Goal: Task Accomplishment & Management: Book appointment/travel/reservation

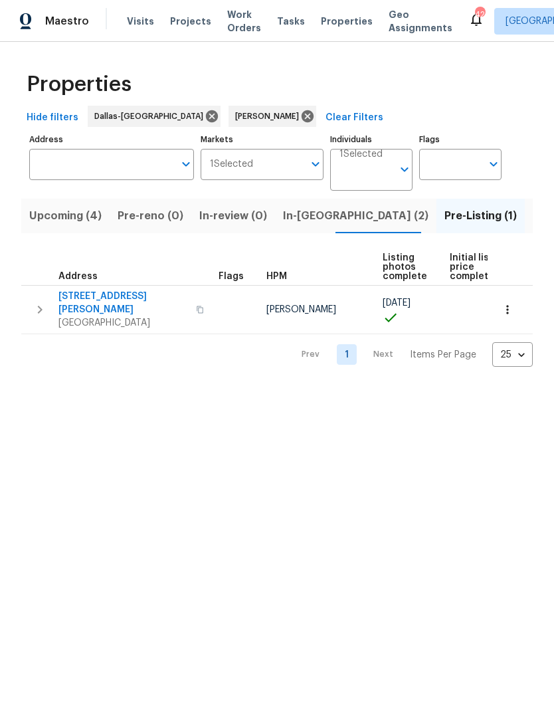
click at [301, 215] on span "In-[GEOGRAPHIC_DATA] (2)" at bounding box center [355, 216] width 145 height 19
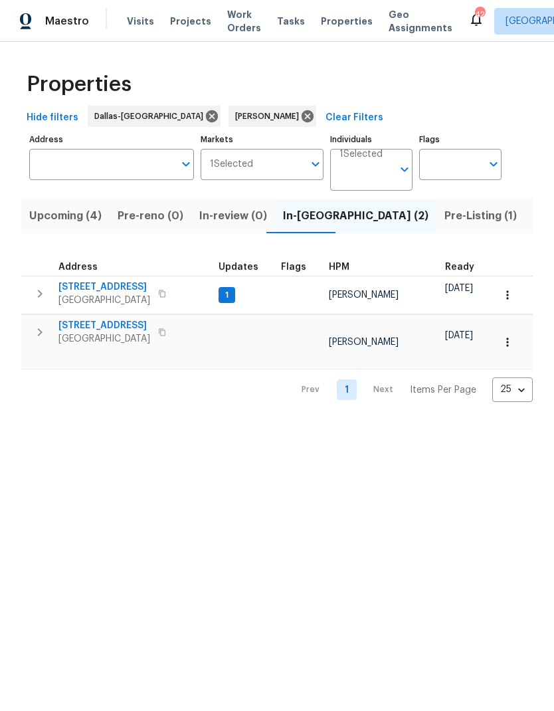
click at [47, 290] on icon "button" at bounding box center [40, 294] width 16 height 16
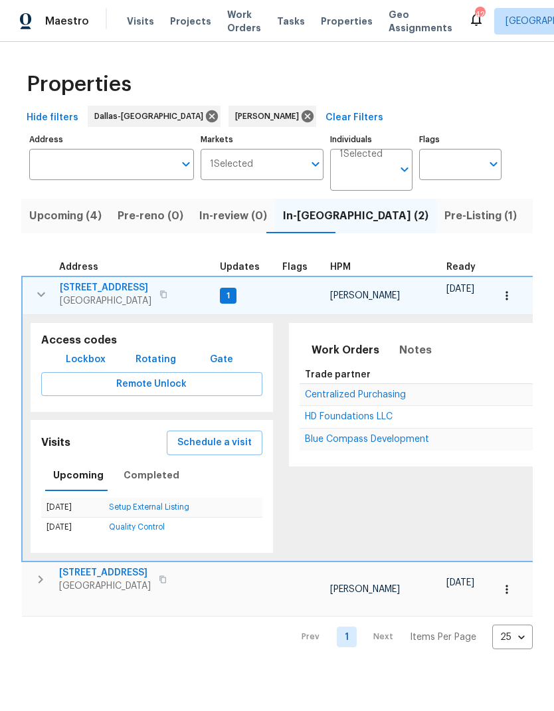
click at [209, 444] on span "Schedule a visit" at bounding box center [214, 442] width 74 height 17
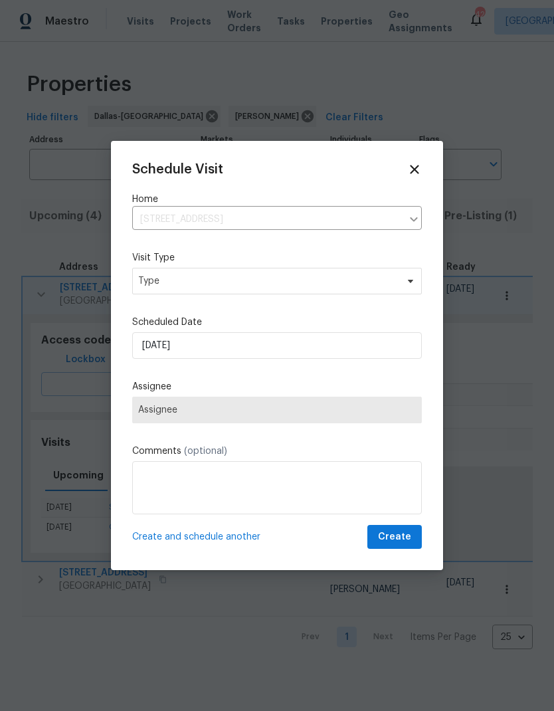
click at [170, 260] on label "Visit Type" at bounding box center [277, 257] width 290 height 13
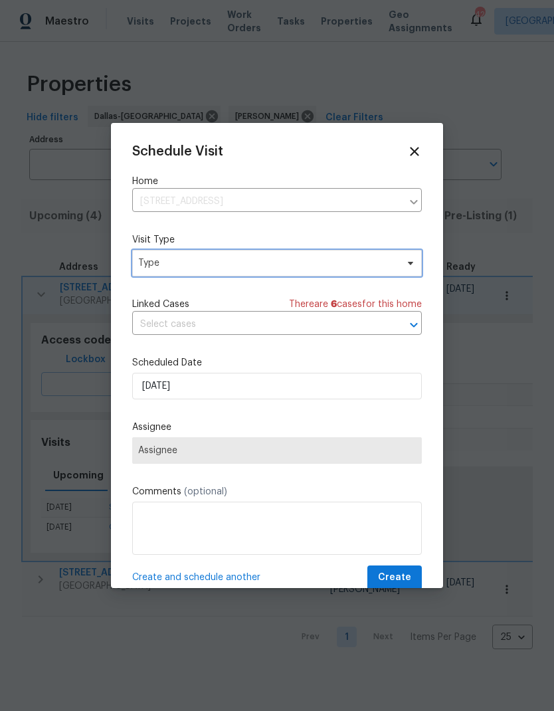
click at [175, 263] on span "Type" at bounding box center [267, 262] width 258 height 13
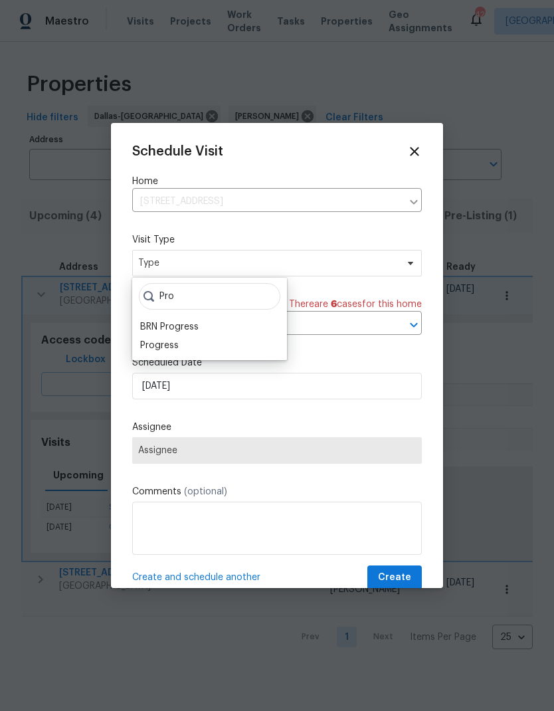
type input "Pro"
click at [162, 341] on div "Progress" at bounding box center [159, 345] width 39 height 13
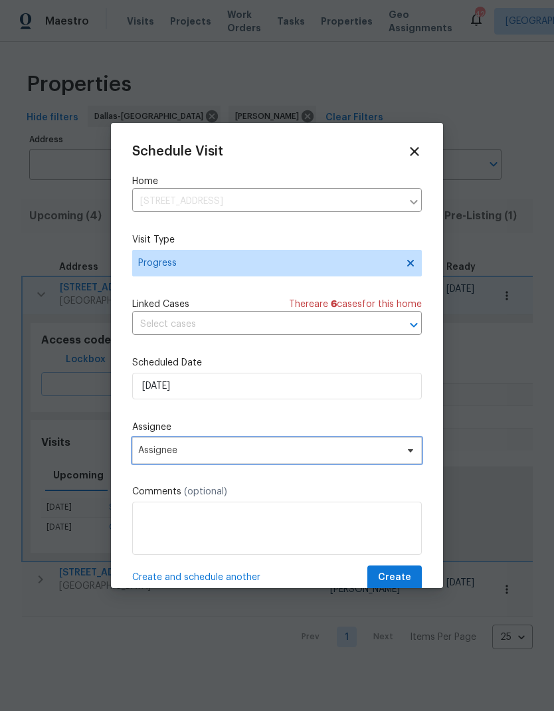
click at [177, 448] on span "Assignee" at bounding box center [268, 450] width 260 height 11
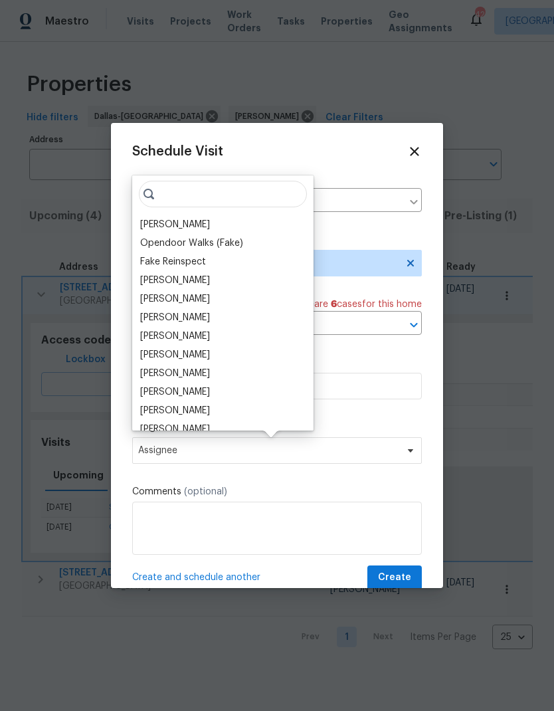
click at [171, 224] on div "[PERSON_NAME]" at bounding box center [175, 224] width 70 height 13
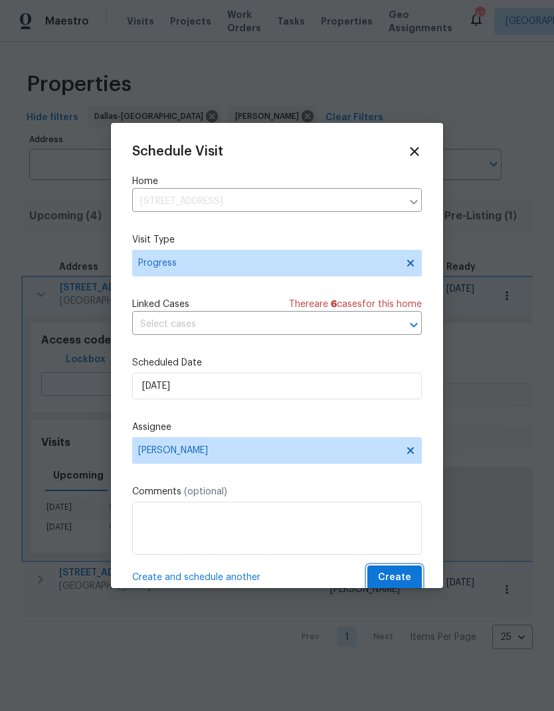
click at [397, 571] on button "Create" at bounding box center [394, 577] width 54 height 25
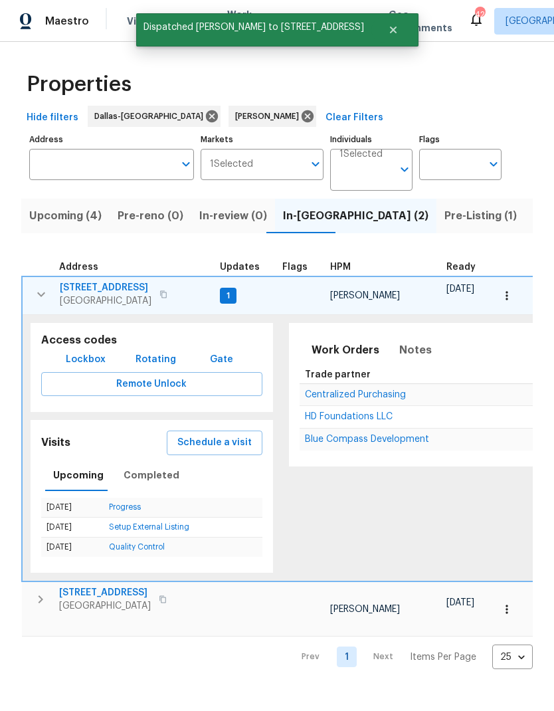
click at [47, 299] on icon "button" at bounding box center [41, 294] width 16 height 16
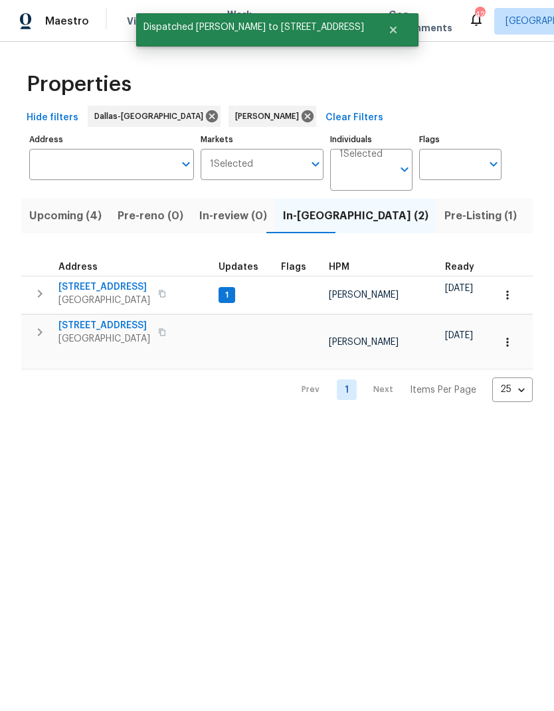
click at [43, 325] on icon "button" at bounding box center [40, 332] width 16 height 16
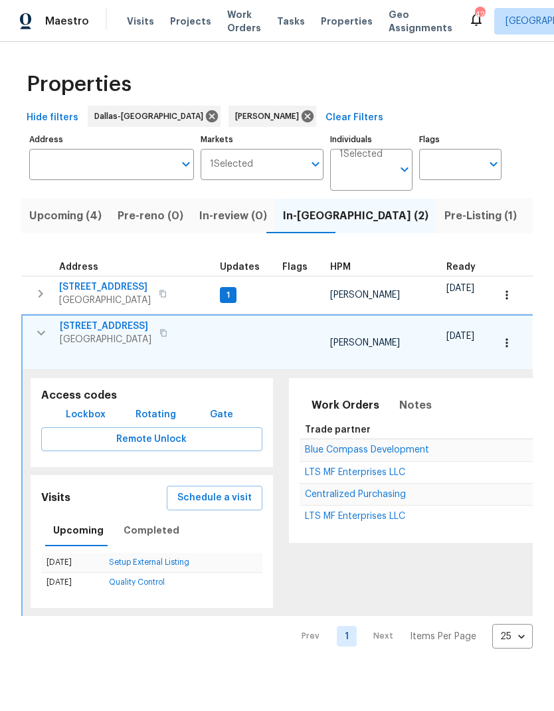
click at [208, 492] on span "Schedule a visit" at bounding box center [214, 498] width 74 height 17
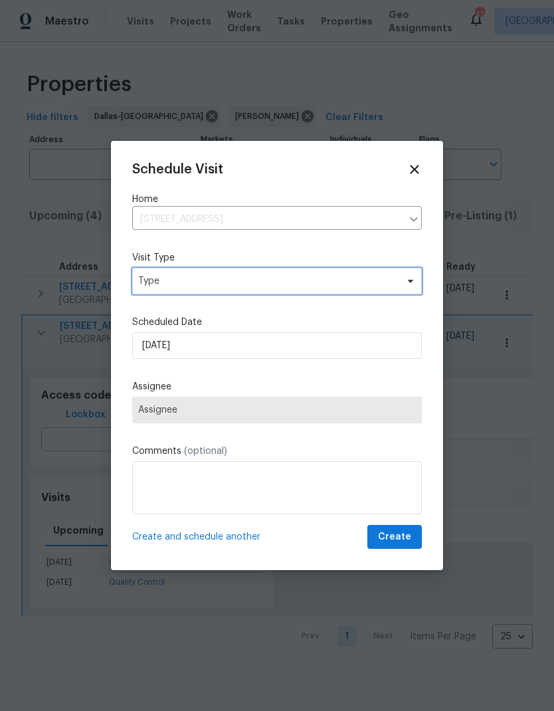
click at [173, 277] on span "Type" at bounding box center [277, 281] width 290 height 27
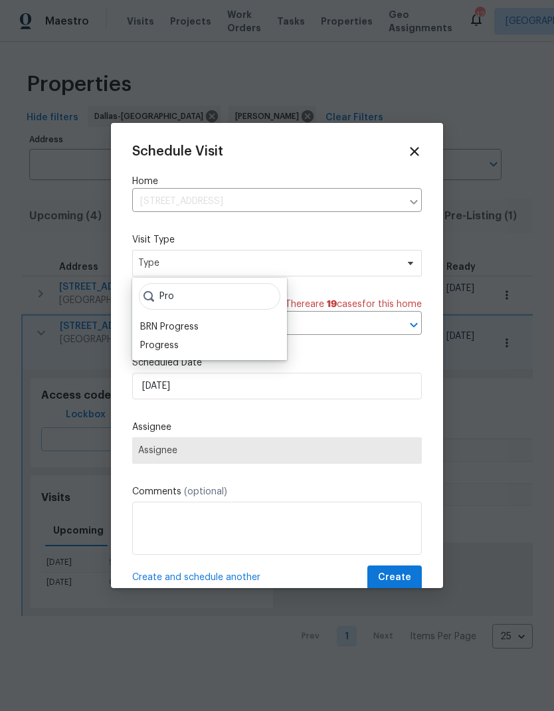
type input "Pro"
click at [171, 349] on div "Progress" at bounding box center [159, 345] width 39 height 13
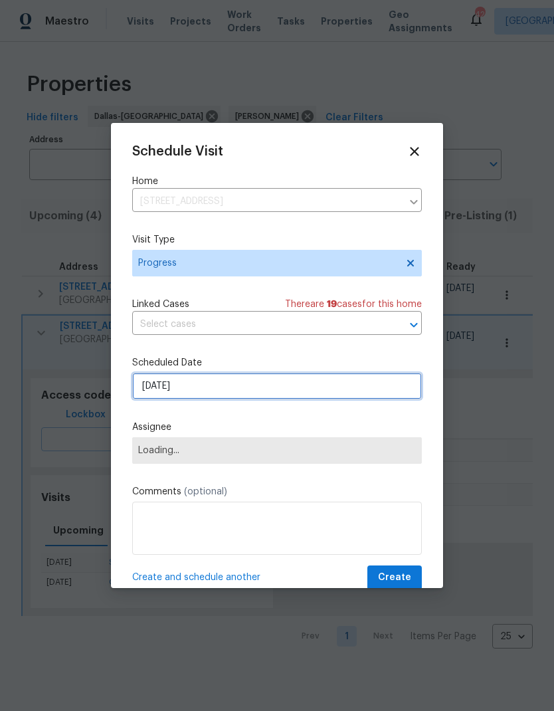
click at [166, 387] on input "[DATE]" at bounding box center [277, 386] width 290 height 27
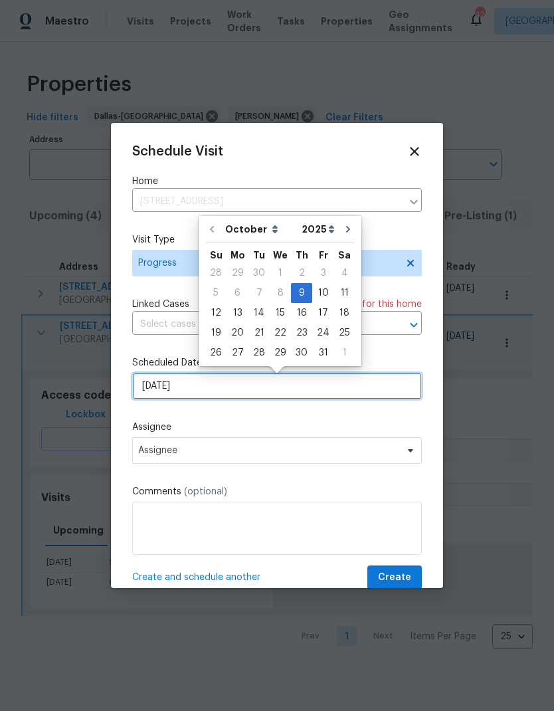
click at [168, 384] on input "[DATE]" at bounding box center [277, 386] width 290 height 27
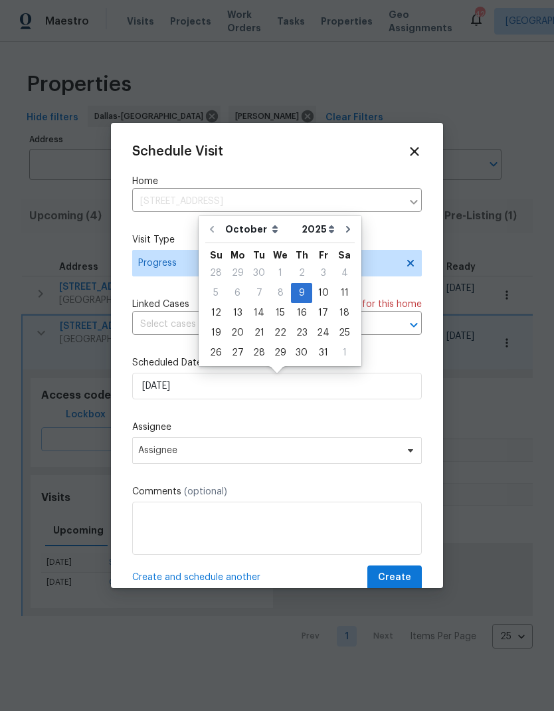
click at [157, 430] on label "Assignee" at bounding box center [277, 426] width 290 height 13
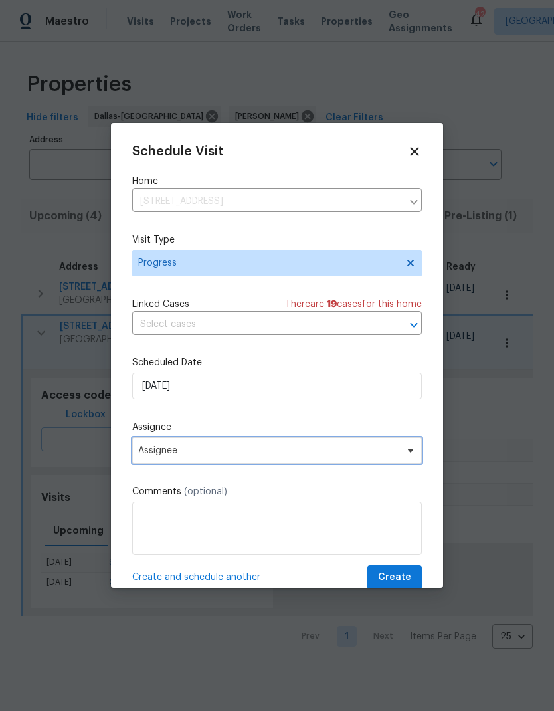
click at [167, 453] on span "Assignee" at bounding box center [268, 450] width 260 height 11
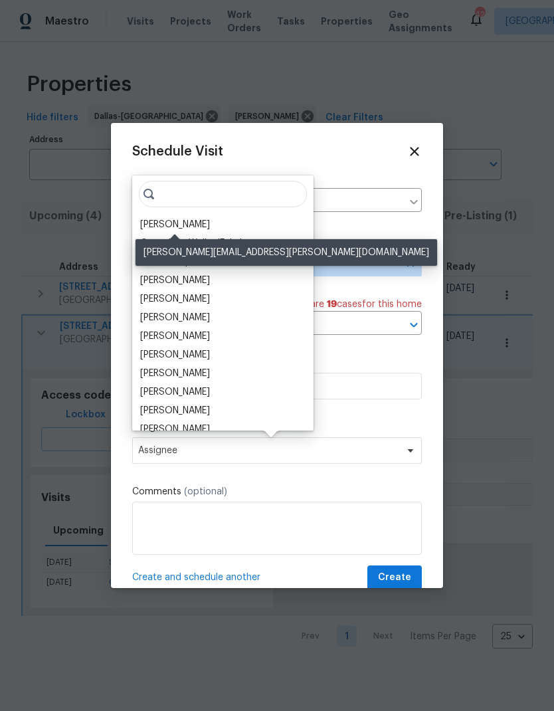
click at [170, 223] on div "[PERSON_NAME]" at bounding box center [175, 224] width 70 height 13
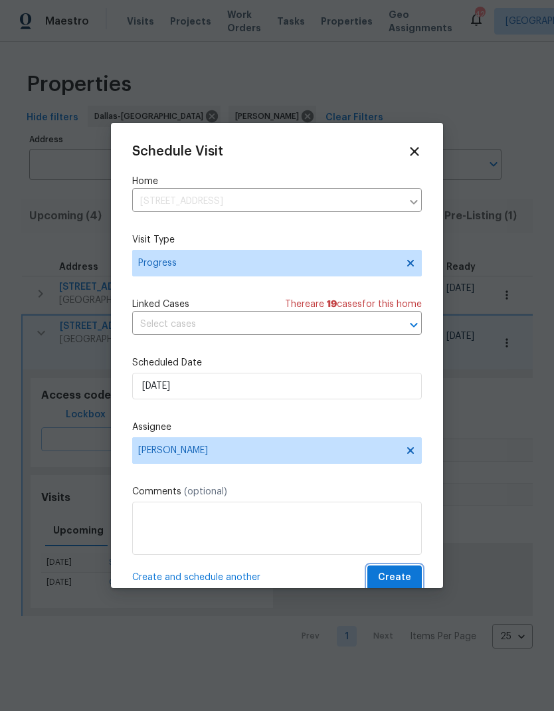
click at [407, 575] on span "Create" at bounding box center [394, 577] width 33 height 17
